Goal: Task Accomplishment & Management: Manage account settings

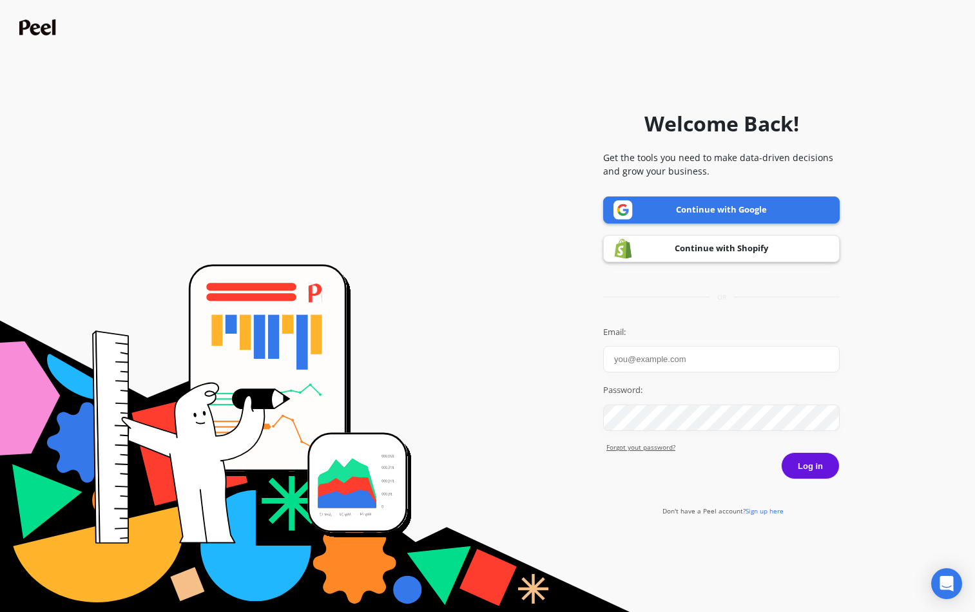
click at [755, 245] on link "Continue with Shopify" at bounding box center [721, 248] width 237 height 27
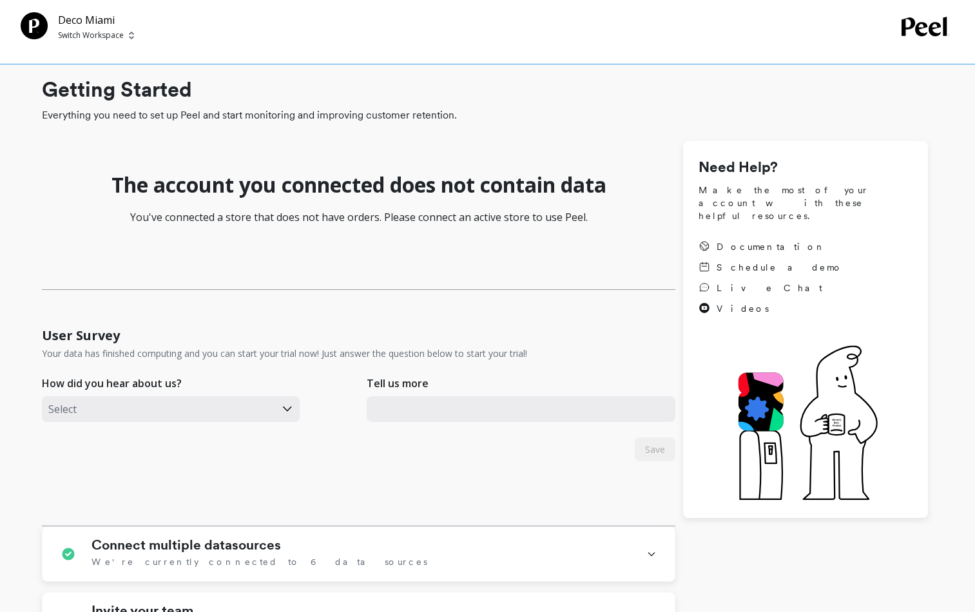
click at [119, 35] on p "Switch Workspace" at bounding box center [91, 35] width 66 height 10
click at [142, 98] on div "D Deco Miami" at bounding box center [139, 97] width 151 height 24
click at [118, 34] on p "Switch Workspace" at bounding box center [91, 35] width 66 height 10
click at [112, 118] on p "Deco Miami - Amazon" at bounding box center [139, 121] width 94 height 13
click at [125, 39] on span "Switch Workspace" at bounding box center [110, 35] width 105 height 10
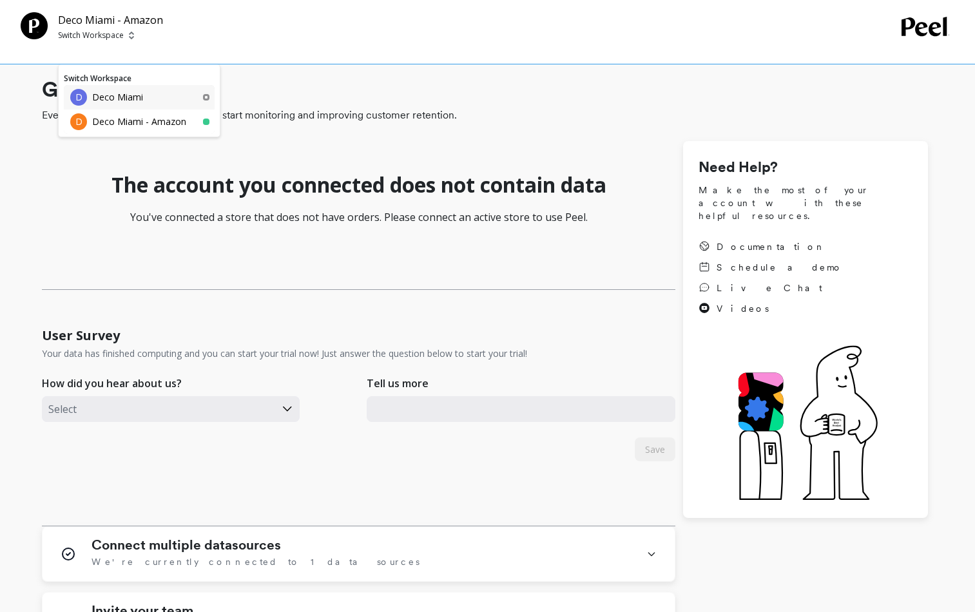
click at [128, 93] on p "Deco Miami" at bounding box center [117, 97] width 51 height 13
click at [932, 30] on icon at bounding box center [927, 26] width 50 height 19
click at [99, 15] on p "Deco Miami" at bounding box center [96, 19] width 76 height 15
